Goal: Task Accomplishment & Management: Manage account settings

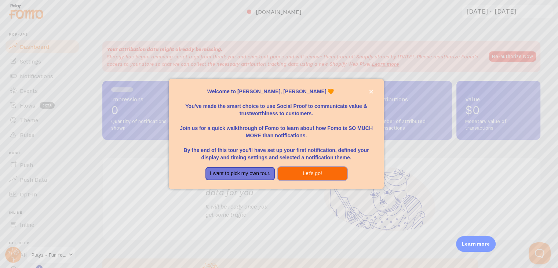
click at [302, 172] on button "Let's go!" at bounding box center [312, 173] width 69 height 13
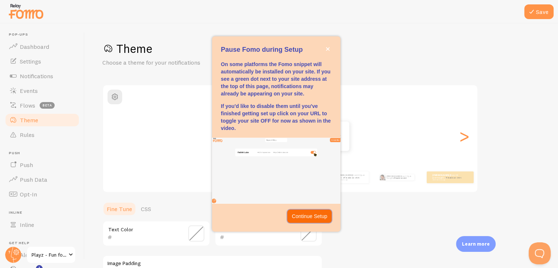
click at [311, 219] on p "Continue Setup" at bounding box center [310, 215] width 36 height 7
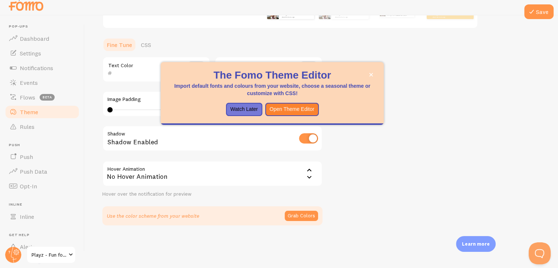
scroll to position [107, 0]
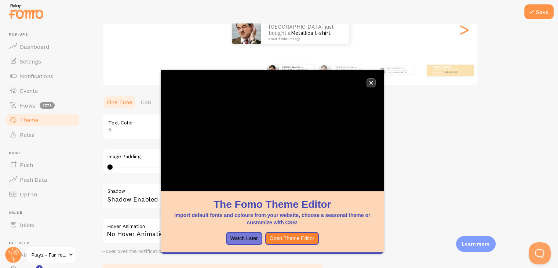
click at [373, 83] on button "close," at bounding box center [371, 83] width 8 height 8
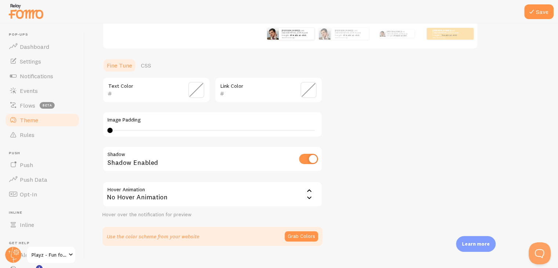
scroll to position [156, 0]
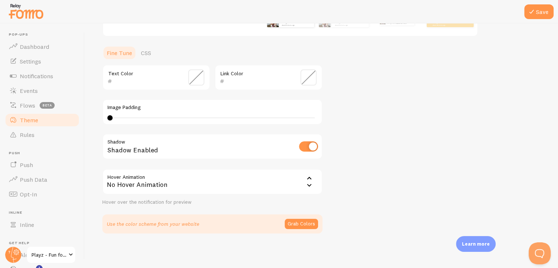
click at [197, 79] on span at bounding box center [196, 77] width 16 height 16
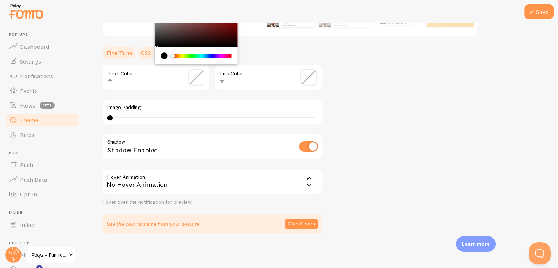
type input "000000"
drag, startPoint x: 162, startPoint y: 32, endPoint x: 110, endPoint y: 83, distance: 72.9
click at [132, 65] on div "000000 Text Color" at bounding box center [156, 78] width 108 height 26
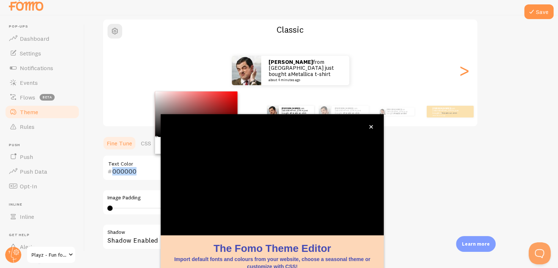
scroll to position [63, 0]
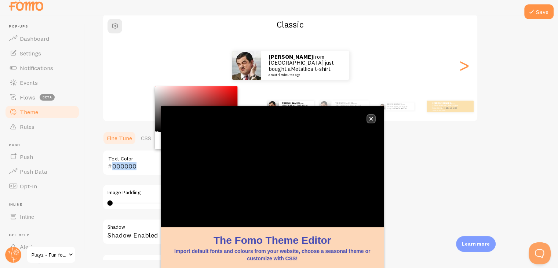
click at [371, 115] on button "close," at bounding box center [371, 119] width 8 height 8
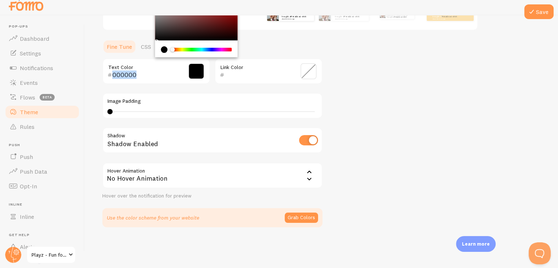
scroll to position [156, 0]
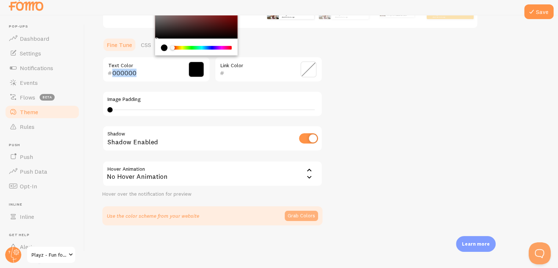
click at [302, 215] on button "Grab Colors" at bounding box center [301, 216] width 33 height 10
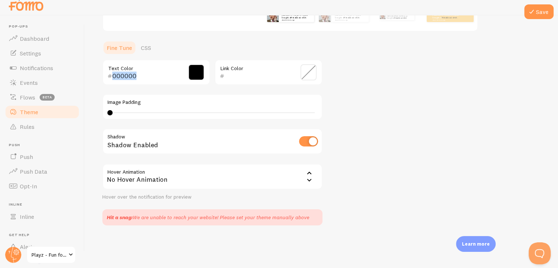
scroll to position [43, 0]
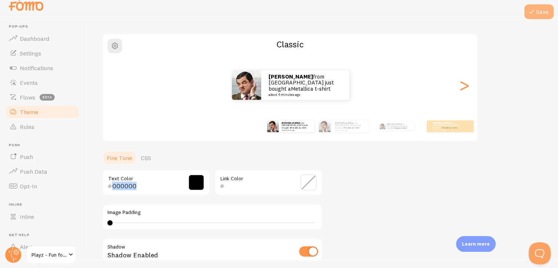
click at [533, 10] on icon at bounding box center [531, 11] width 9 height 9
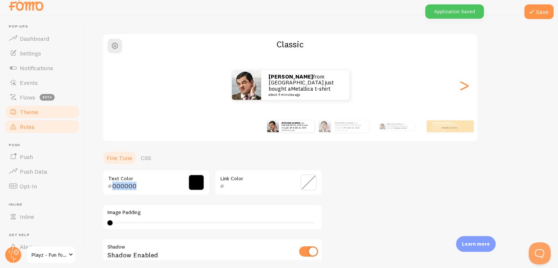
click at [31, 122] on link "Rules" at bounding box center [42, 126] width 76 height 15
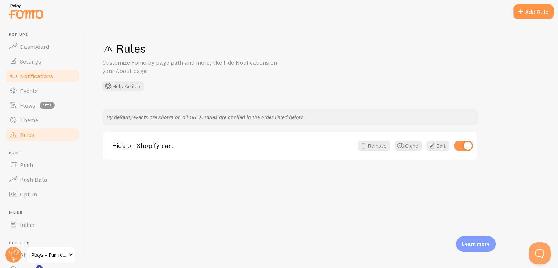
click at [44, 77] on span "Notifications" at bounding box center [36, 75] width 33 height 7
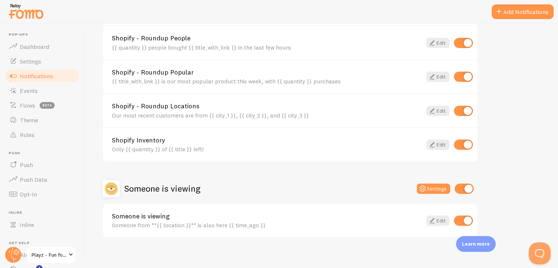
scroll to position [321, 0]
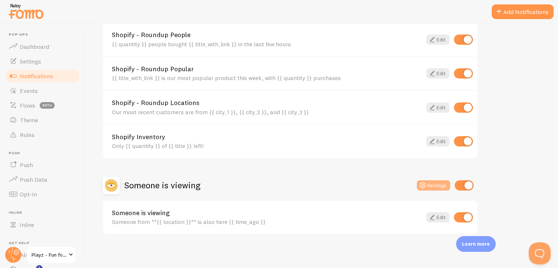
click at [438, 184] on button "Settings" at bounding box center [433, 185] width 33 height 10
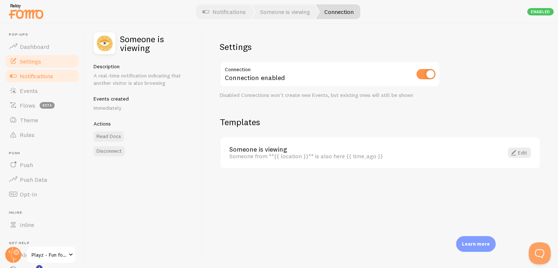
click at [38, 61] on span "Settings" at bounding box center [30, 61] width 21 height 7
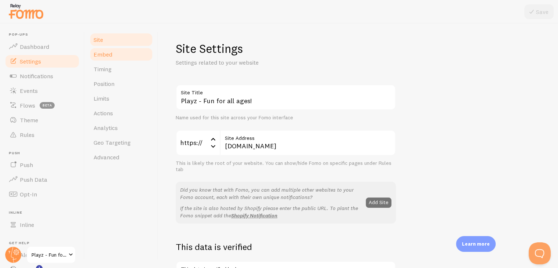
click at [109, 58] on link "Embed" at bounding box center [121, 54] width 64 height 15
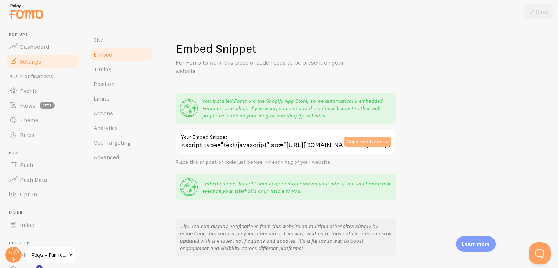
click at [369, 145] on button "Copy to Clipboard" at bounding box center [368, 141] width 48 height 10
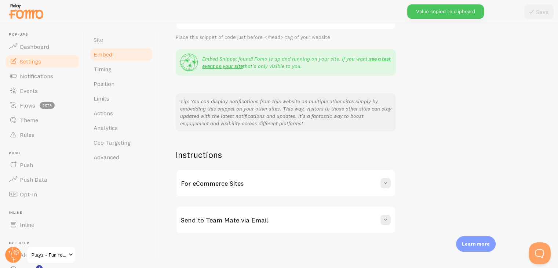
scroll to position [125, 0]
click at [120, 69] on link "Timing" at bounding box center [121, 69] width 64 height 15
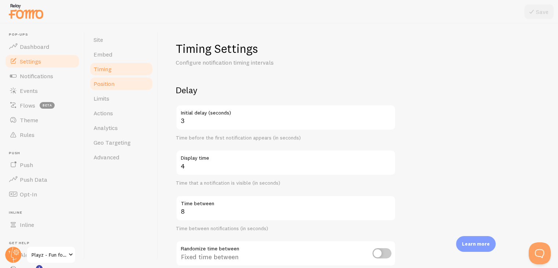
click at [113, 81] on span "Position" at bounding box center [104, 83] width 21 height 7
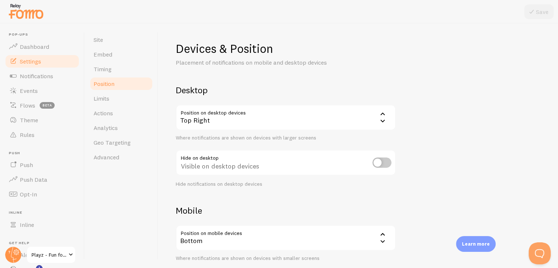
click at [220, 122] on div "Top Right" at bounding box center [286, 118] width 220 height 26
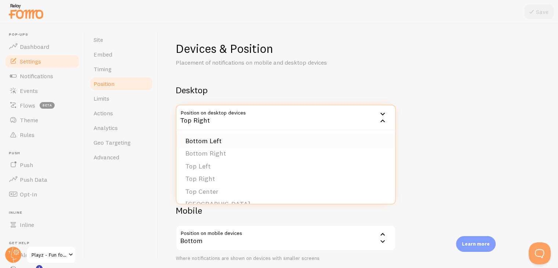
click at [216, 145] on li "Bottom Left" at bounding box center [285, 141] width 219 height 13
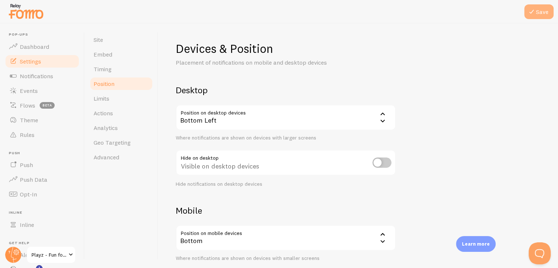
click at [535, 14] on icon at bounding box center [531, 11] width 9 height 9
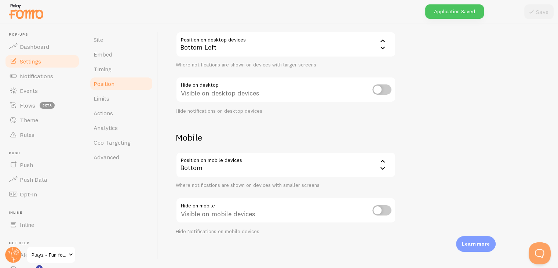
scroll to position [74, 0]
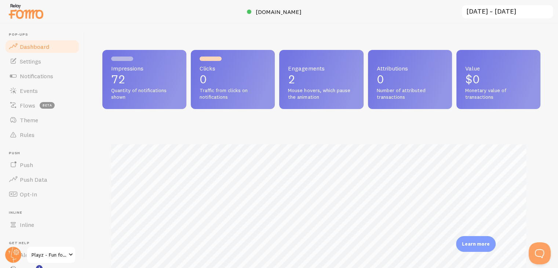
click at [131, 80] on p "72" at bounding box center [144, 79] width 66 height 12
click at [35, 88] on span "Events" at bounding box center [29, 90] width 18 height 7
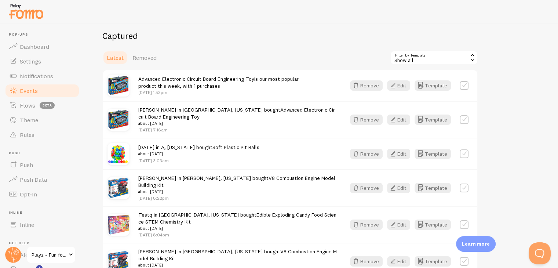
scroll to position [183, 0]
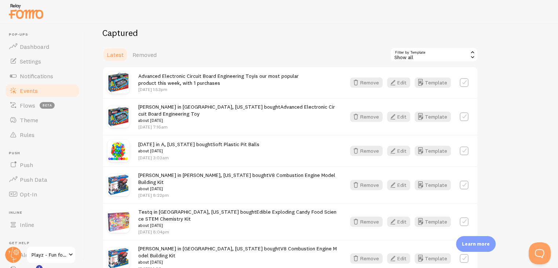
click at [223, 77] on link "Advanced Electronic Circuit Board Engineering Toy" at bounding box center [196, 76] width 116 height 7
click at [40, 182] on span "Push Data" at bounding box center [34, 179] width 28 height 7
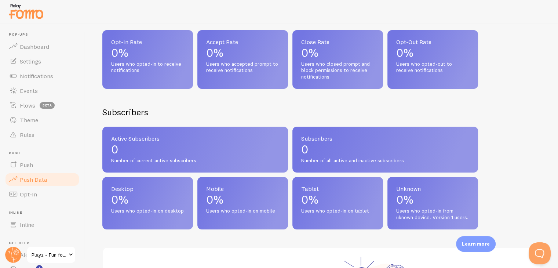
scroll to position [220, 0]
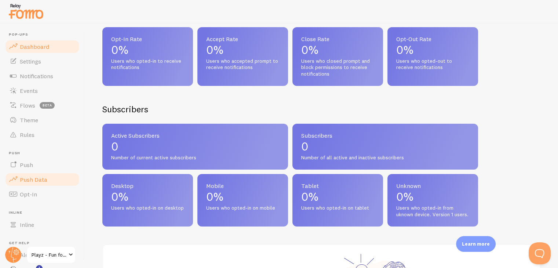
click at [38, 47] on span "Dashboard" at bounding box center [34, 46] width 29 height 7
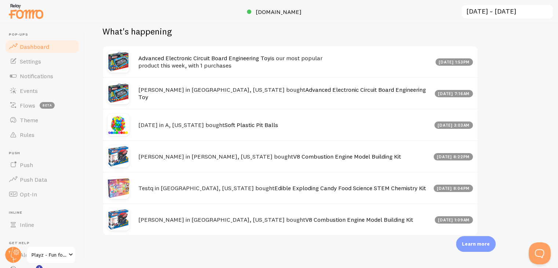
scroll to position [369, 0]
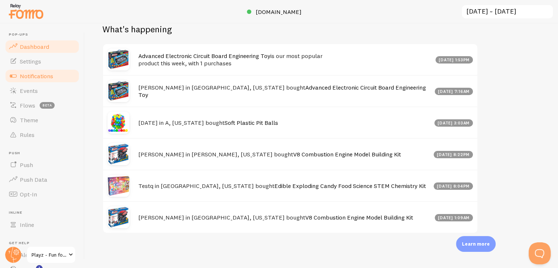
click at [36, 76] on span "Notifications" at bounding box center [36, 75] width 33 height 7
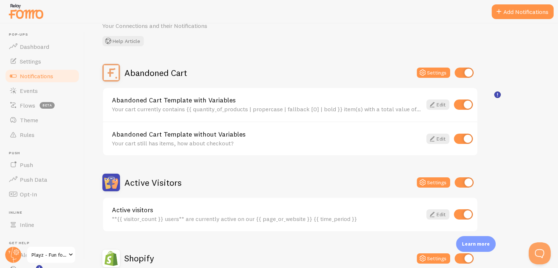
scroll to position [147, 0]
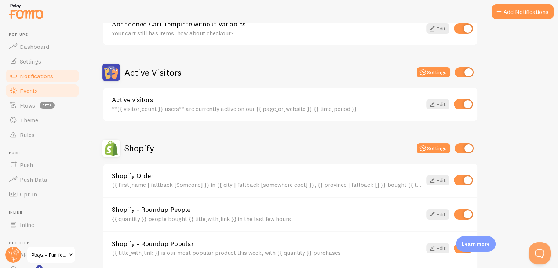
click at [37, 89] on span "Events" at bounding box center [29, 90] width 18 height 7
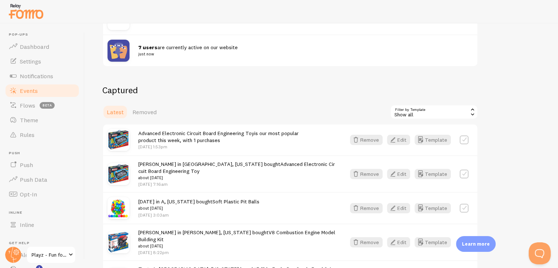
scroll to position [147, 0]
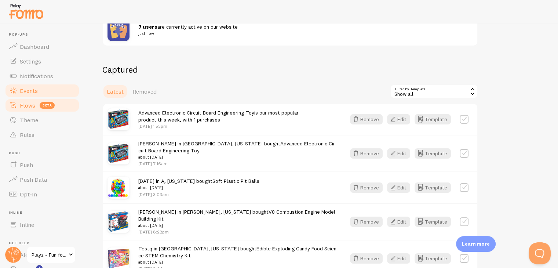
click at [31, 109] on link "Flows beta" at bounding box center [42, 105] width 76 height 15
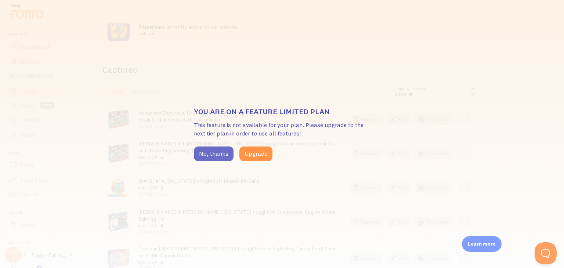
click at [226, 151] on button "No, thanks" at bounding box center [214, 153] width 40 height 15
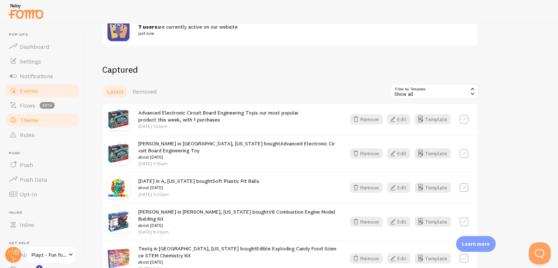
click at [36, 118] on span "Theme" at bounding box center [29, 119] width 18 height 7
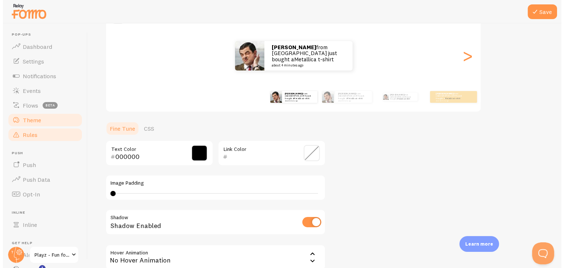
scroll to position [110, 0]
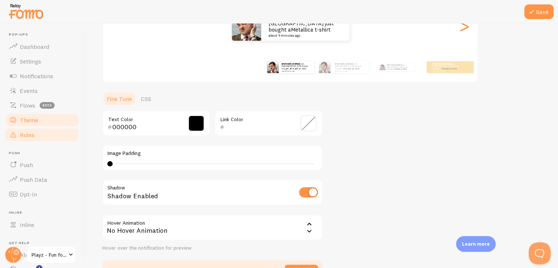
click at [28, 134] on span "Rules" at bounding box center [27, 134] width 15 height 7
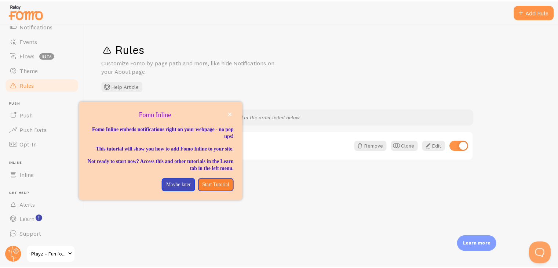
scroll to position [50, 0]
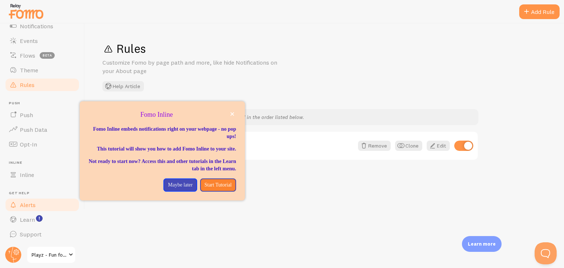
click at [33, 201] on span "Alerts" at bounding box center [28, 204] width 16 height 7
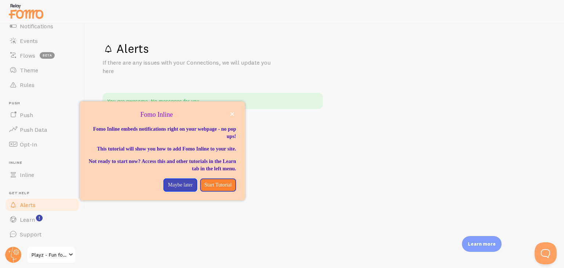
click at [60, 253] on span "Playz - Fun for all ages!" at bounding box center [49, 254] width 35 height 9
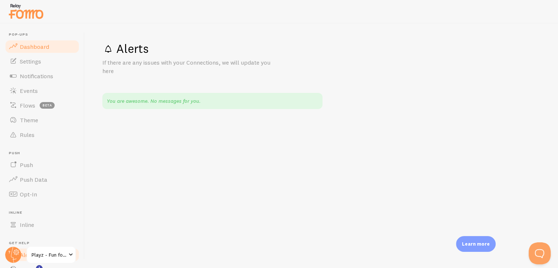
click at [35, 51] on link "Dashboard" at bounding box center [42, 46] width 76 height 15
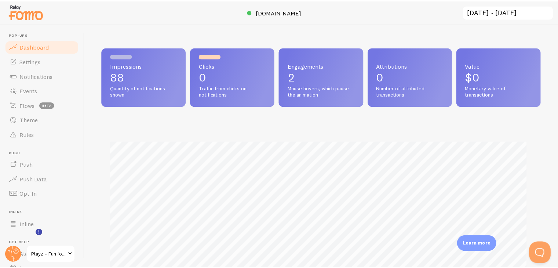
scroll to position [366670, 366430]
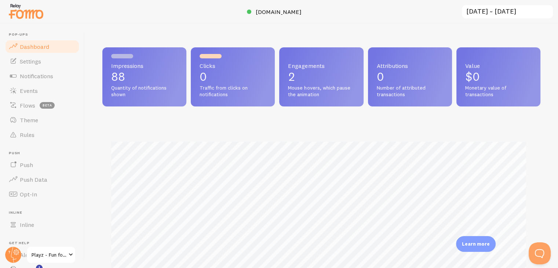
click at [32, 46] on span "Dashboard" at bounding box center [34, 46] width 29 height 7
